Goal: Task Accomplishment & Management: Complete application form

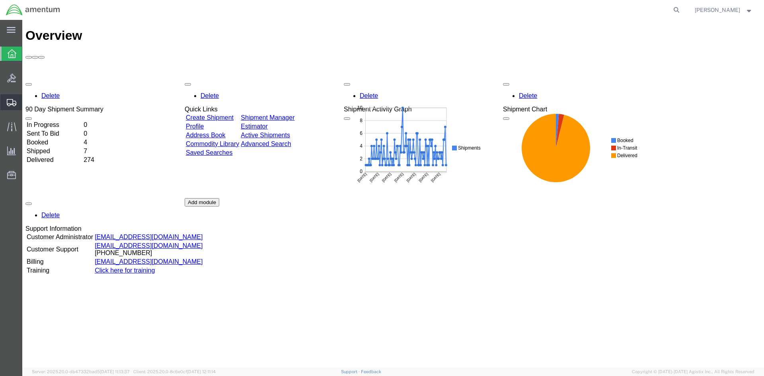
click at [0, 0] on span "Create Shipment" at bounding box center [0, 0] width 0 height 0
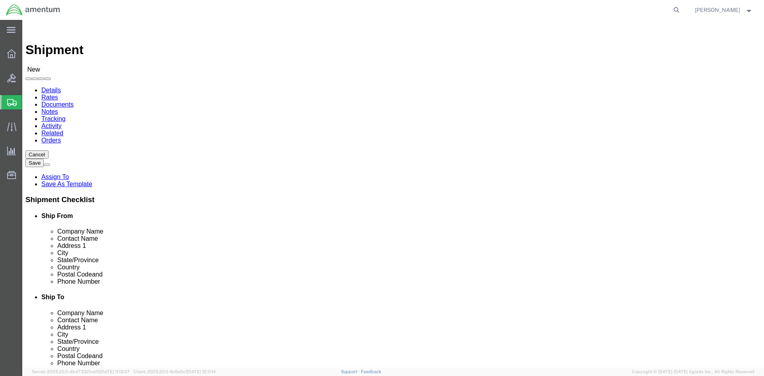
scroll to position [1512, 0]
select select "49925"
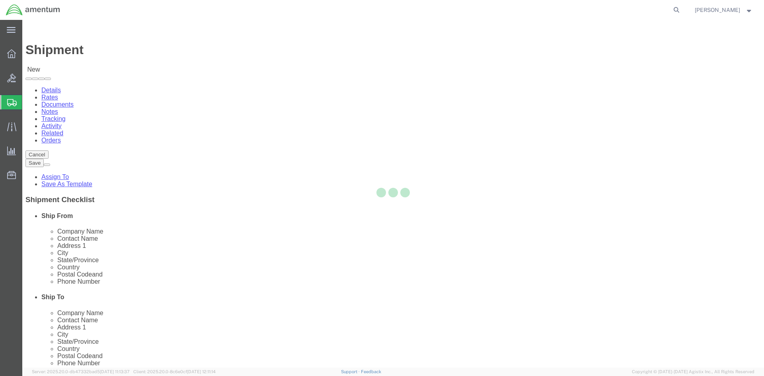
select select "VA"
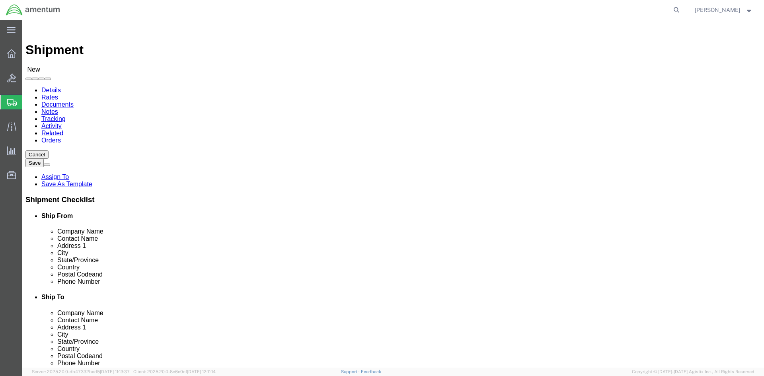
scroll to position [1671, 0]
select select "49927"
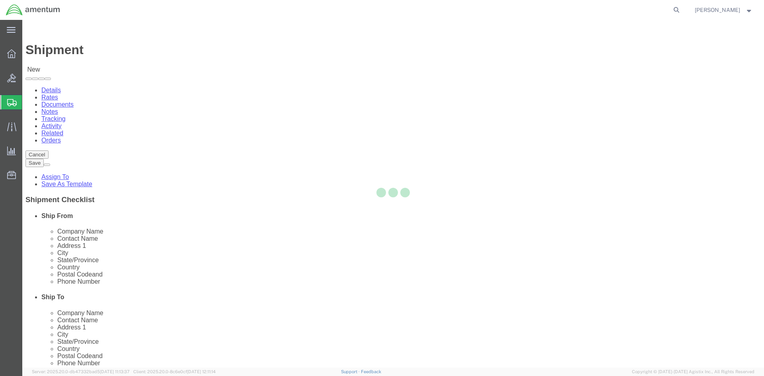
select select "NY"
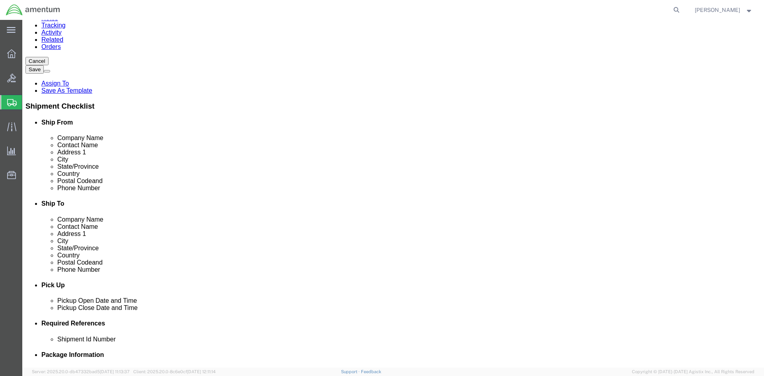
scroll to position [159, 0]
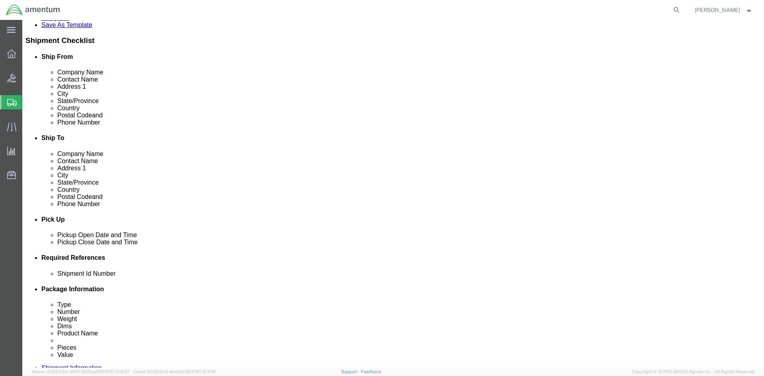
click div "[DATE] 9:00 AM"
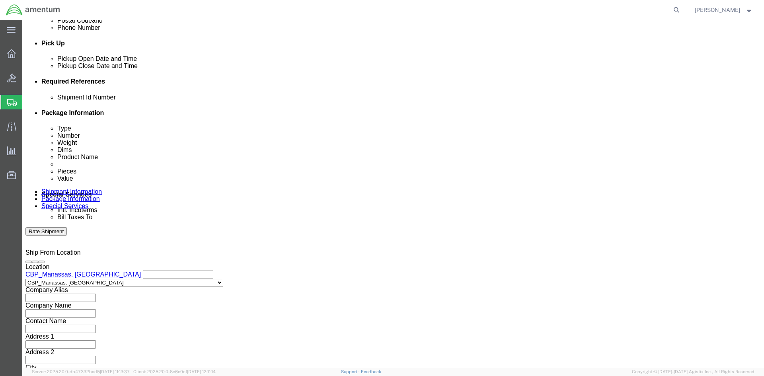
click div "Shipment Id Number Select Account Type Activity ID Airline Appointment Number A…"
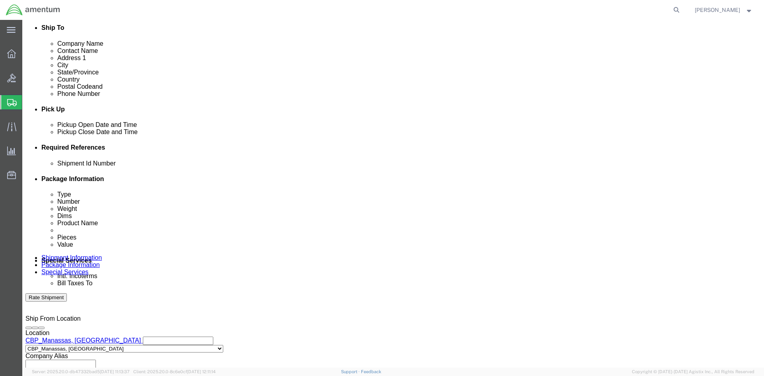
scroll to position [256, 0]
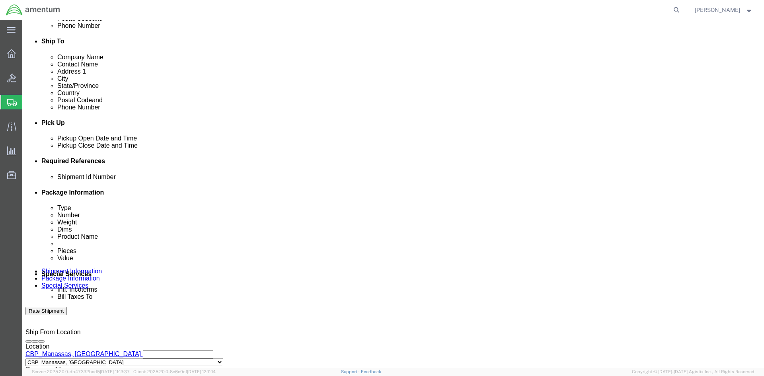
click div "[DATE] 10:00 AM"
click input "4:00 AM"
type input "4:00 PM"
click button "Apply"
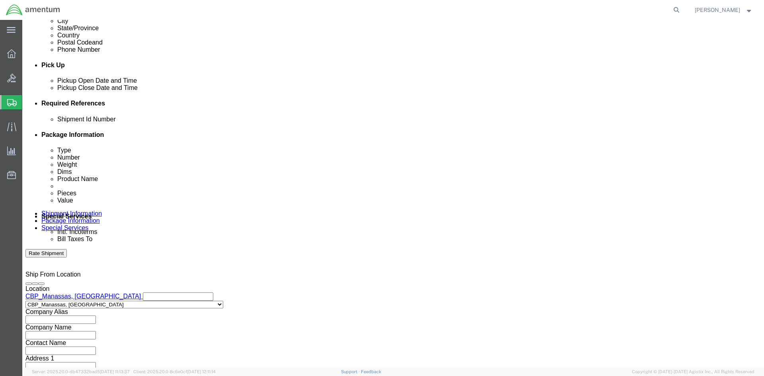
scroll to position [296, 0]
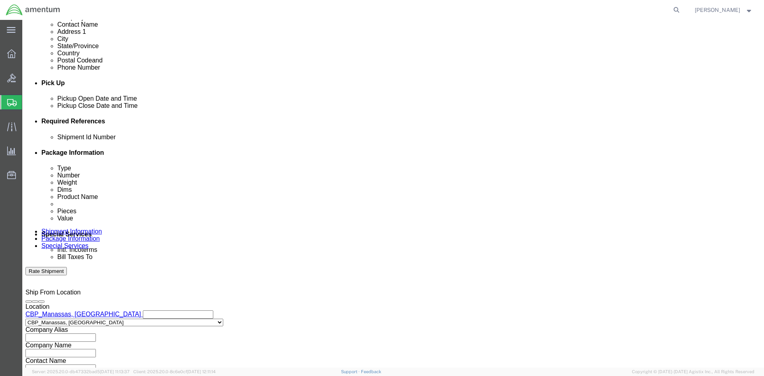
click button "Add reference"
click select "Select Account Type Activity ID Airline Appointment Number ASN Batch Request # …"
select select "CUSTREF"
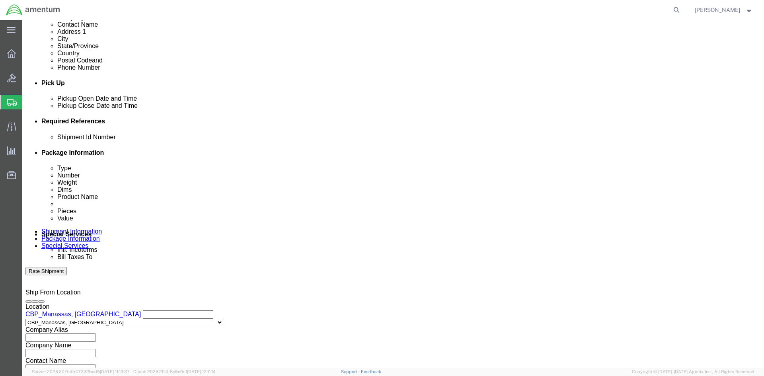
click select "Select Account Type Activity ID Airline Appointment Number ASN Batch Request # …"
select select "DEPT"
click select "Select Account Type Activity ID Airline Appointment Number ASN Batch Request # …"
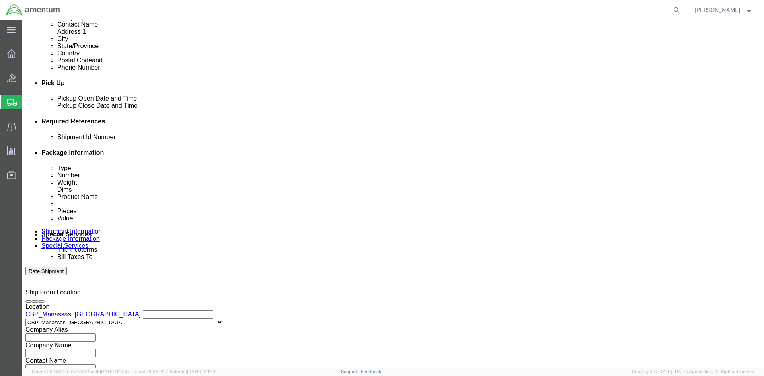
select select "PROJNUM"
click select "Select Account Type Activity ID Airline Appointment Number ASN Batch Request # …"
click div "Shipment Id Number Select Account Type Activity ID Airline Appointment Number A…"
click input "text"
type input "l"
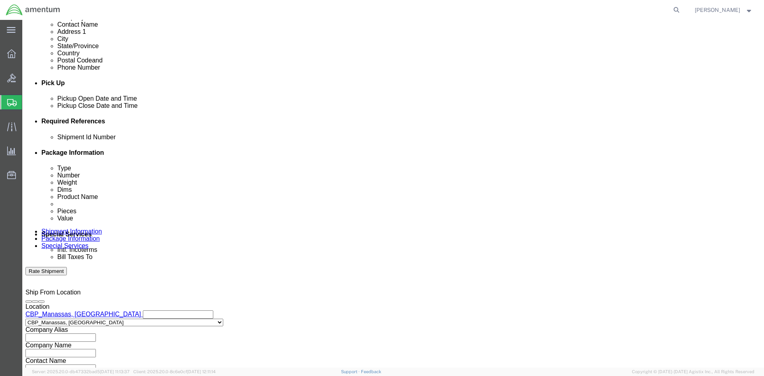
type input "C"
type input "LOANER TOOL RETURN"
click input "text"
drag, startPoint x: 169, startPoint y: 196, endPoint x: 81, endPoint y: 196, distance: 87.9
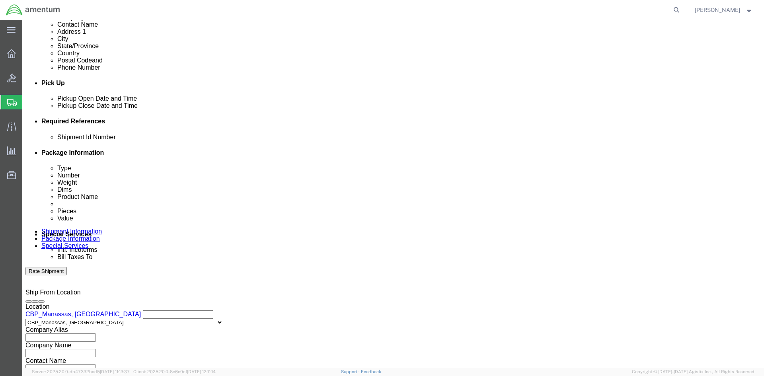
click div "Shipment Id Number LOANER TOOL RETURN"
click input "text"
paste input "LOANER TOOL RETURN"
type input "LOANER TOOL RETURN"
click input "text"
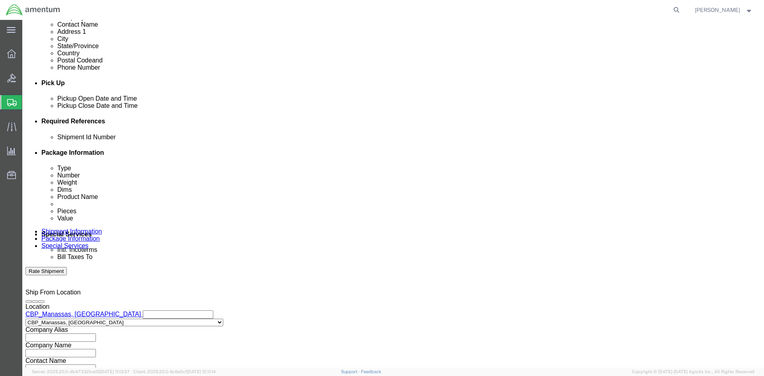
type input "CBP"
click input "text"
type input "6118.04.03.2219.000.NCR.0000"
click div "Shipment Id Number LOANER TOOL RETURN Select Account Type Activity ID Airline A…"
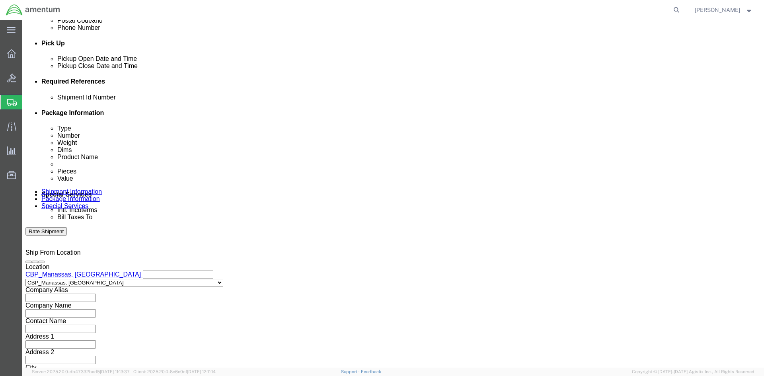
scroll to position [350, 0]
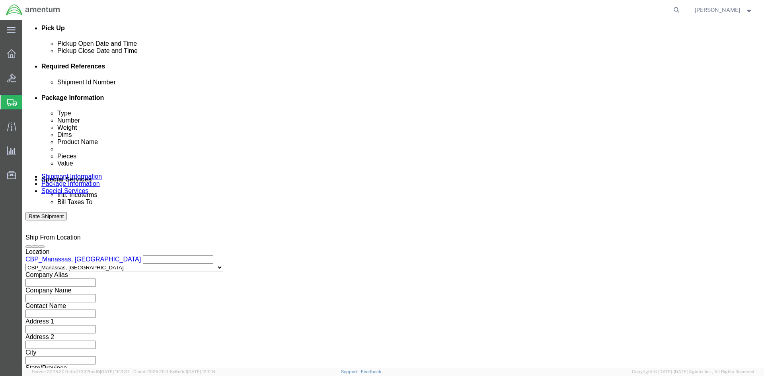
click button "Continue"
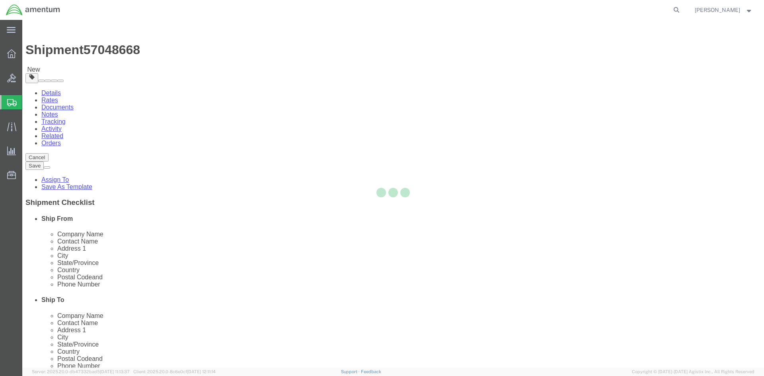
select select "CBOX"
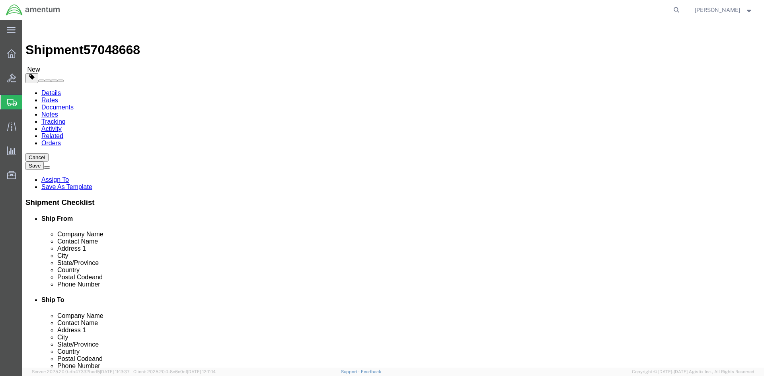
drag, startPoint x: 126, startPoint y: 180, endPoint x: 50, endPoint y: 180, distance: 76.0
click div "Weight 0.00 Select kgs lbs Ship. t°"
type input "2.25"
click input "text"
type input "7"
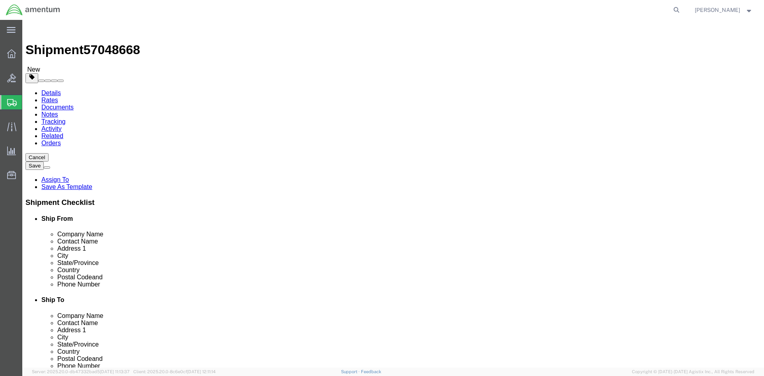
type input "7"
click ul
click link "Add Content"
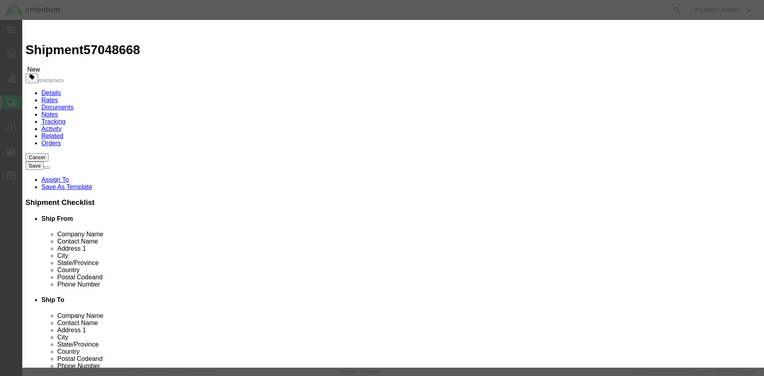
click input "text"
type input "L"
type input "EXTRACTOR TOOLS"
drag, startPoint x: 258, startPoint y: 77, endPoint x: 189, endPoint y: 70, distance: 69.2
click div "Product Name EXTRACTOR TOOLS EXTRA Pieces 0 Select Bag Barrels 100Board Feet Bo…"
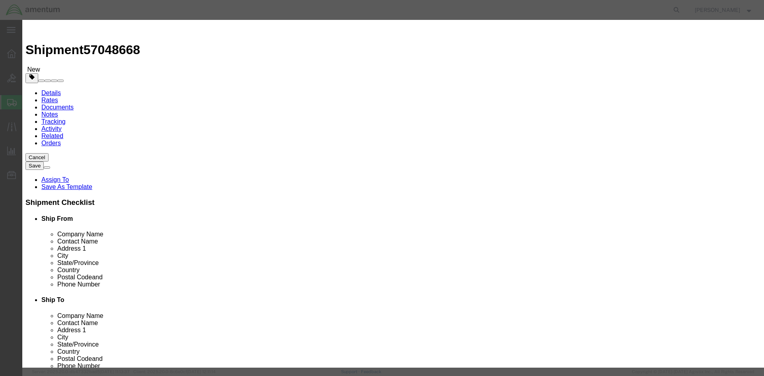
type input "2"
click input "text"
type input "500"
click input "text"
type input "EPL0273 & EPL0275"
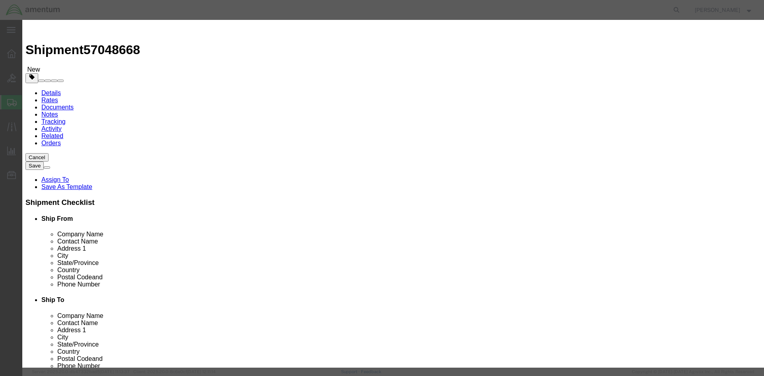
click div "Product Name EXTRACTOR TOOLS EXTRA Pieces 2 Select Bag Barrels 100Board Feet Bo…"
click button "Save & Close"
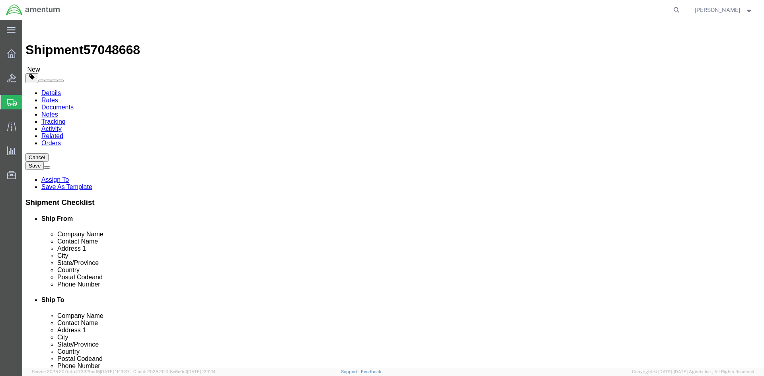
click button "Rate Shipment"
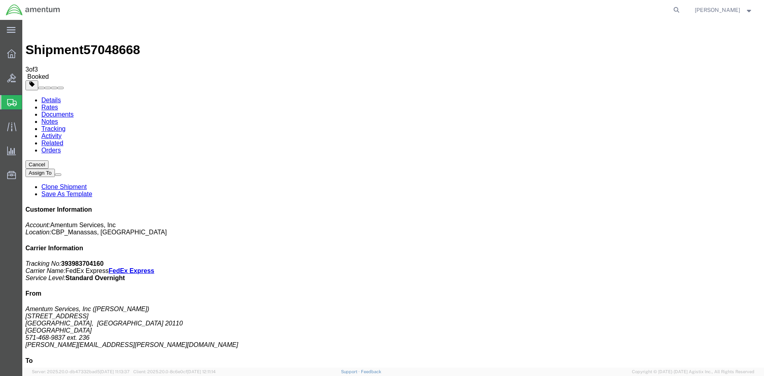
click at [16, 55] on div at bounding box center [11, 54] width 22 height 16
